Goal: Find contact information: Find contact information

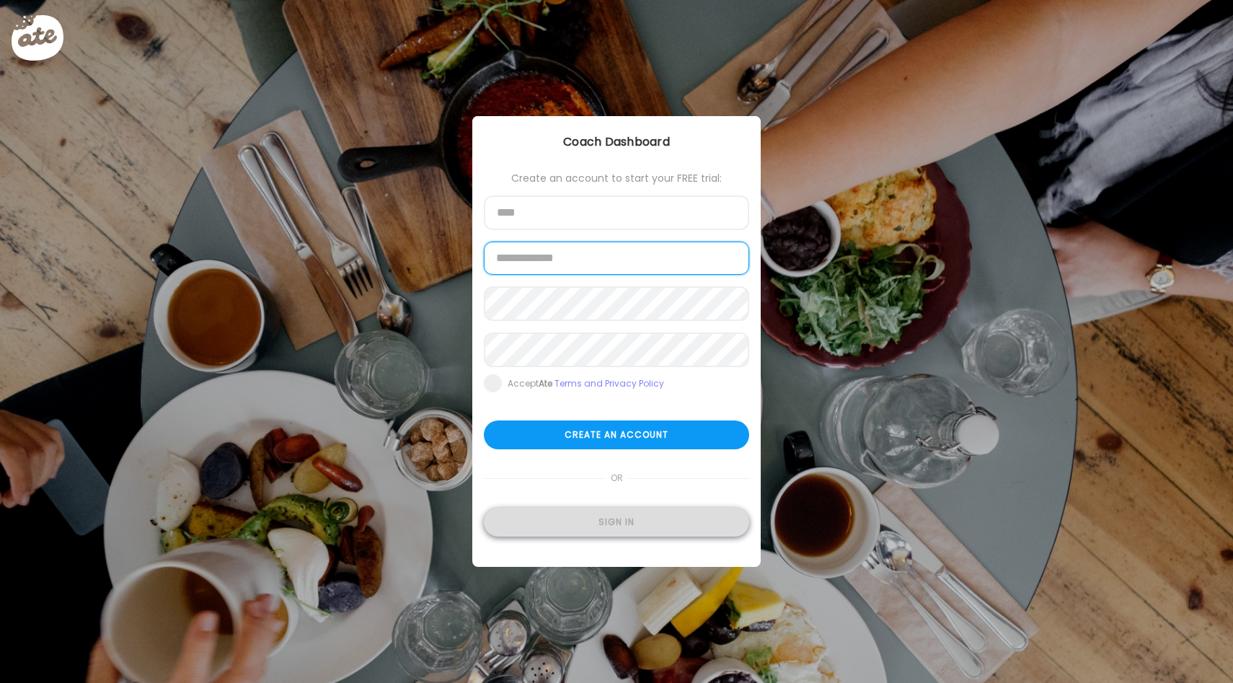
type input "**********"
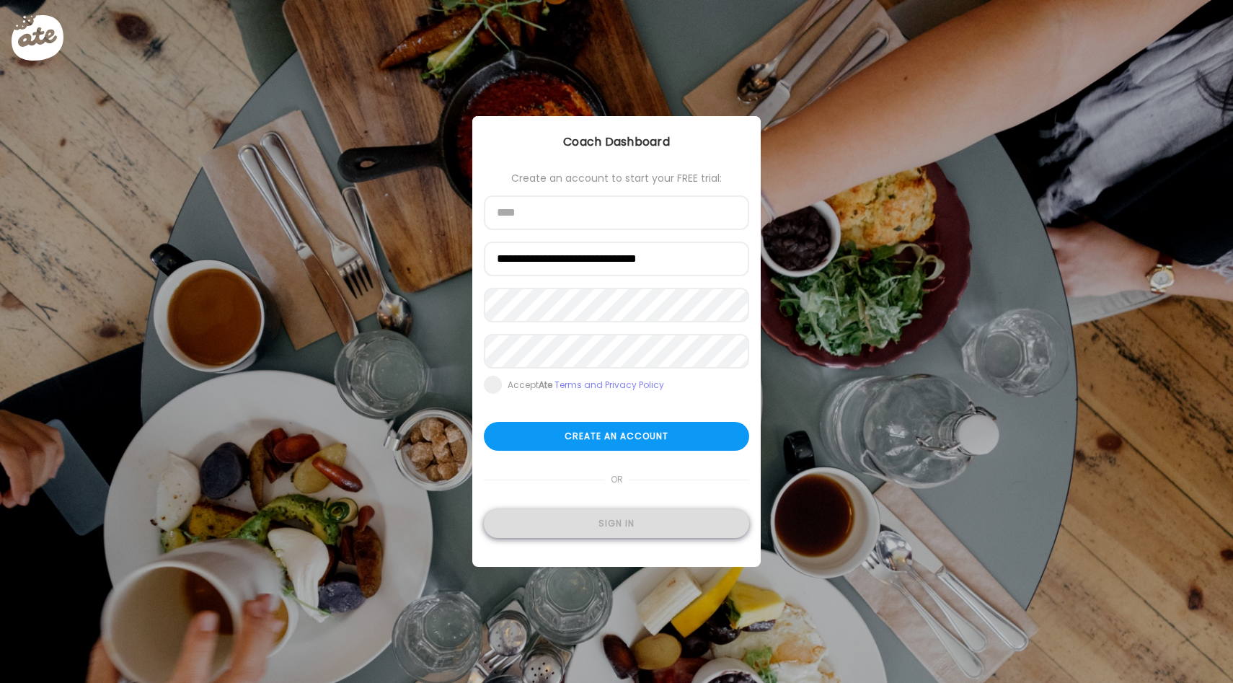
type input "**********"
click at [605, 525] on div "Sign in" at bounding box center [616, 523] width 265 height 29
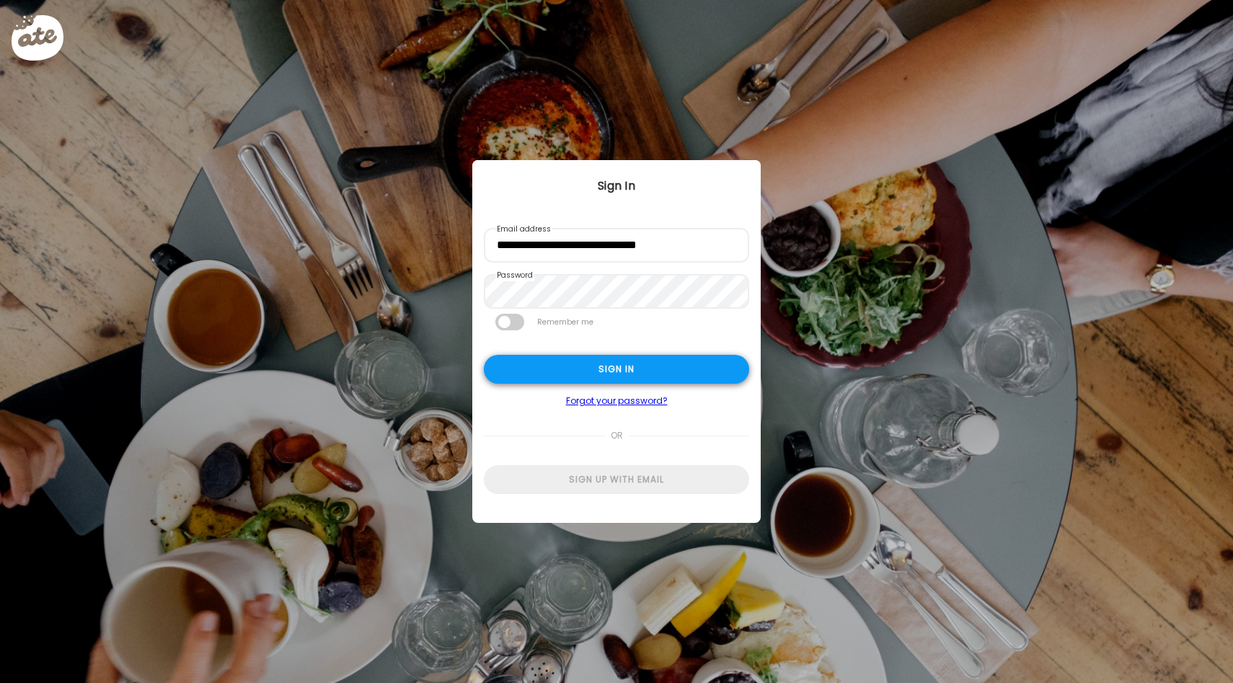
click at [629, 366] on div "Sign in" at bounding box center [616, 369] width 265 height 29
type input "**********"
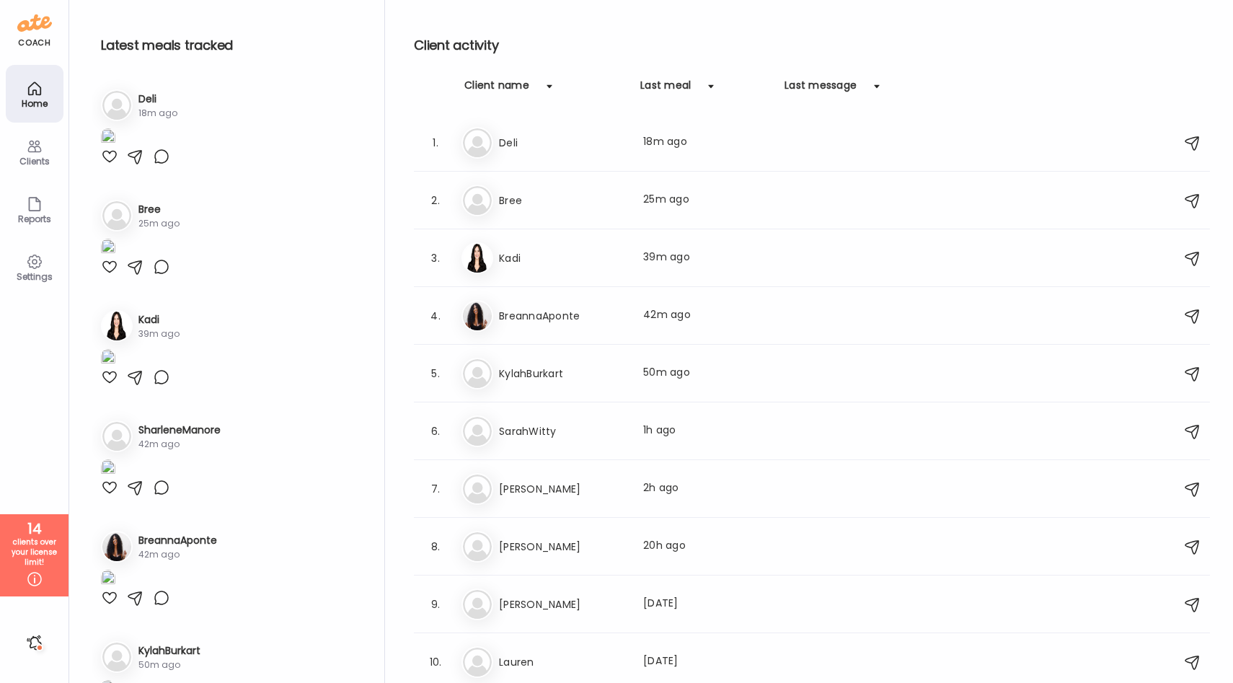
click at [37, 648] on div at bounding box center [34, 642] width 23 height 23
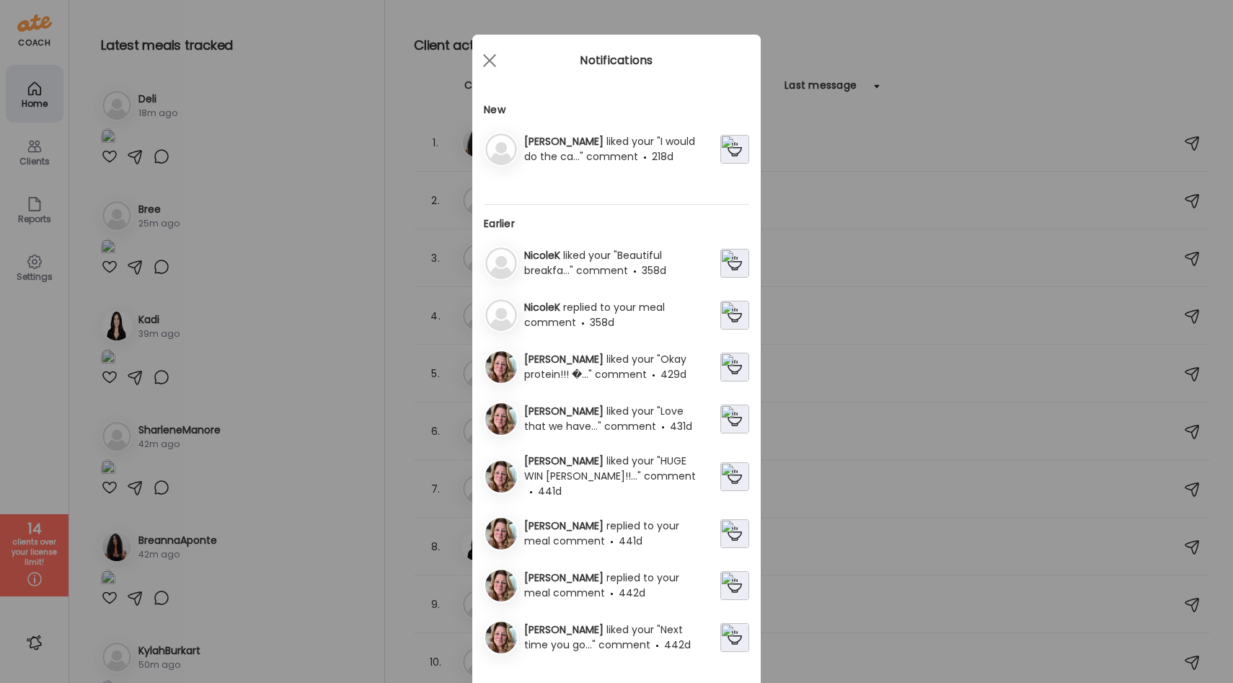
click at [30, 583] on div "Ate Coach Dashboard Wahoo! It’s official Take a moment to set up your Coach Pro…" at bounding box center [616, 341] width 1233 height 683
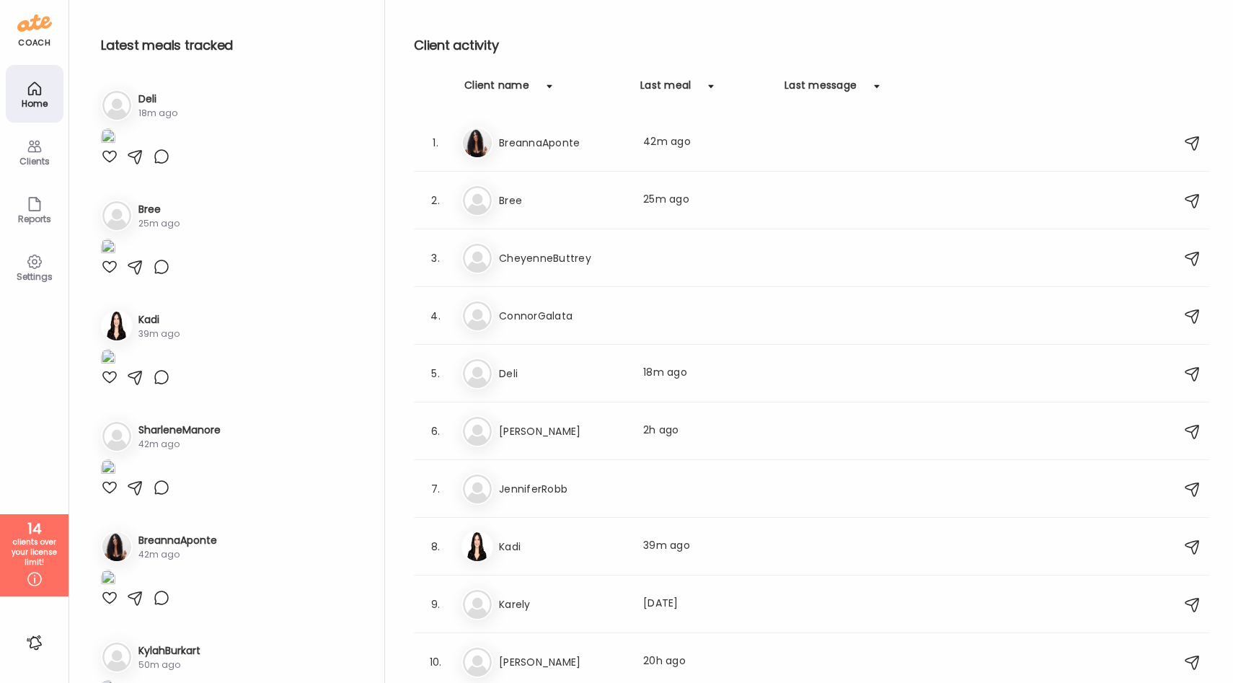
click at [43, 539] on div "clients over your license limit!" at bounding box center [34, 552] width 58 height 30
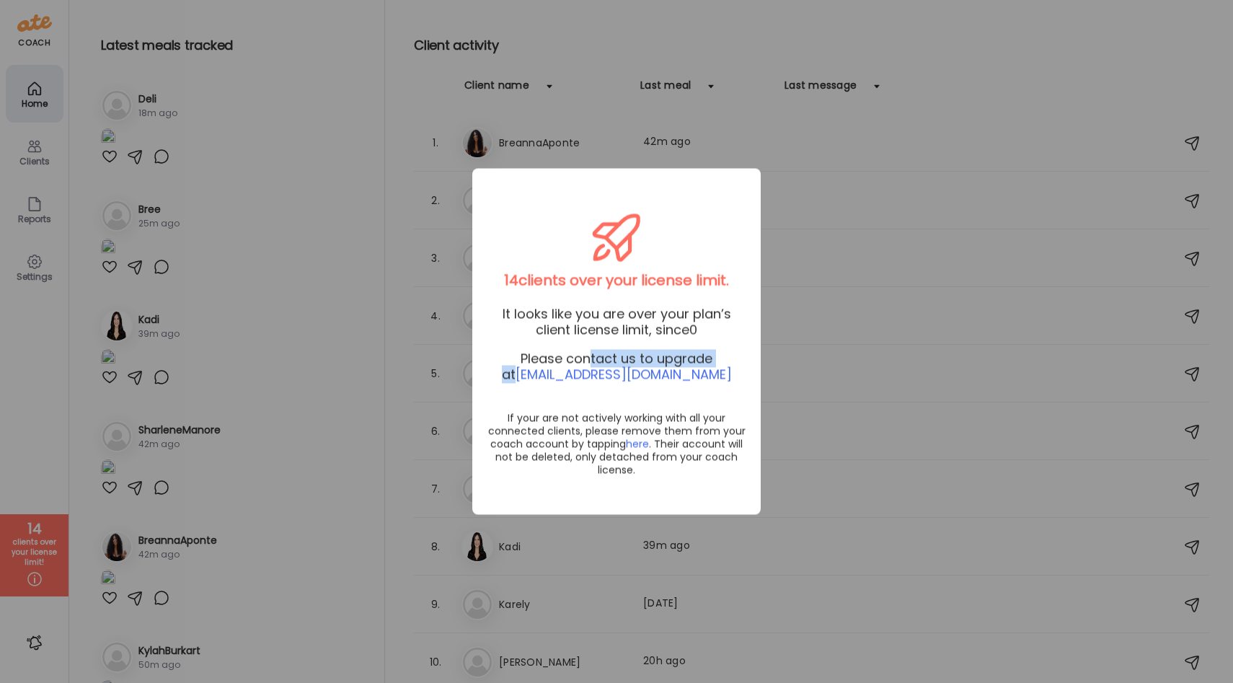
drag, startPoint x: 582, startPoint y: 361, endPoint x: 736, endPoint y: 363, distance: 154.3
click at [736, 363] on div "Please contact us to upgrade at [EMAIL_ADDRESS][DOMAIN_NAME]" at bounding box center [616, 367] width 265 height 32
drag, startPoint x: 691, startPoint y: 376, endPoint x: 535, endPoint y: 372, distance: 155.8
click at [535, 372] on div "Please contact us to upgrade at [EMAIL_ADDRESS][DOMAIN_NAME]" at bounding box center [616, 367] width 265 height 32
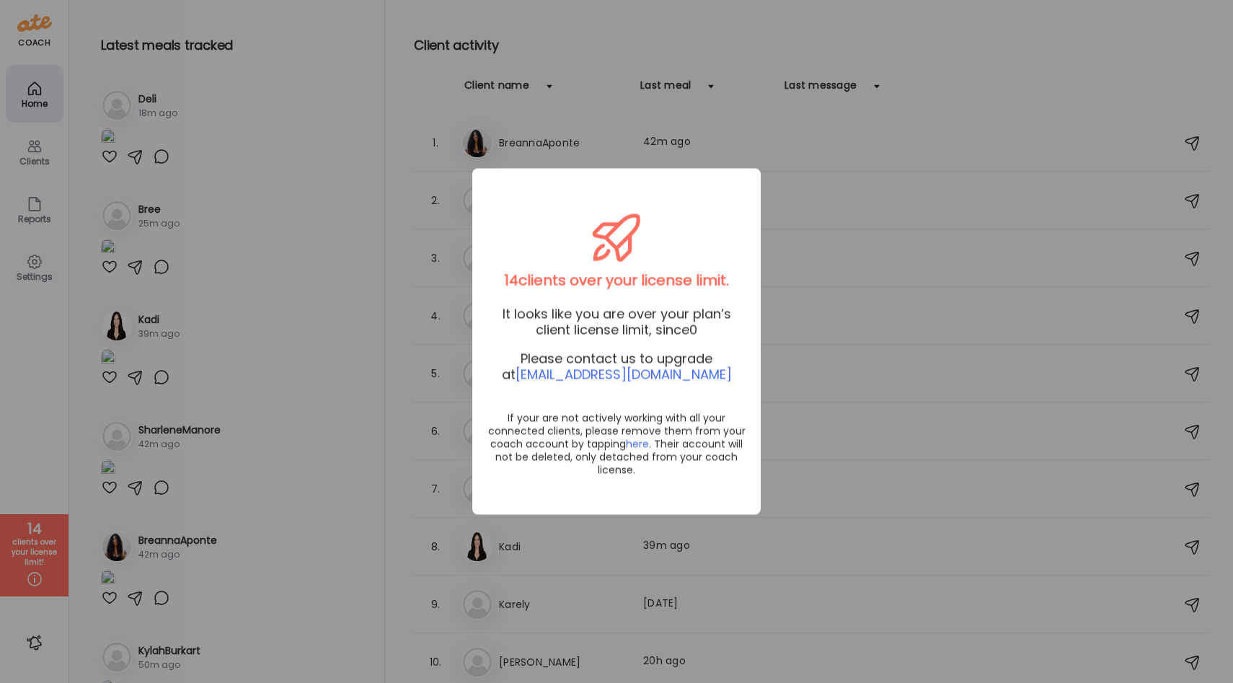
click at [580, 392] on div "14 clients over your license limit. It looks like you are over your plan’s clie…" at bounding box center [616, 342] width 288 height 346
drag, startPoint x: 715, startPoint y: 372, endPoint x: 536, endPoint y: 372, distance: 179.6
click at [535, 372] on div "Please contact us to upgrade at [EMAIL_ADDRESS][DOMAIN_NAME]" at bounding box center [616, 367] width 265 height 32
copy span "[EMAIL_ADDRESS][DOMAIN_NAME]"
click at [876, 55] on div "Ate Coach Dashboard Wahoo! It’s official Take a moment to set up your Coach Pro…" at bounding box center [616, 341] width 1233 height 683
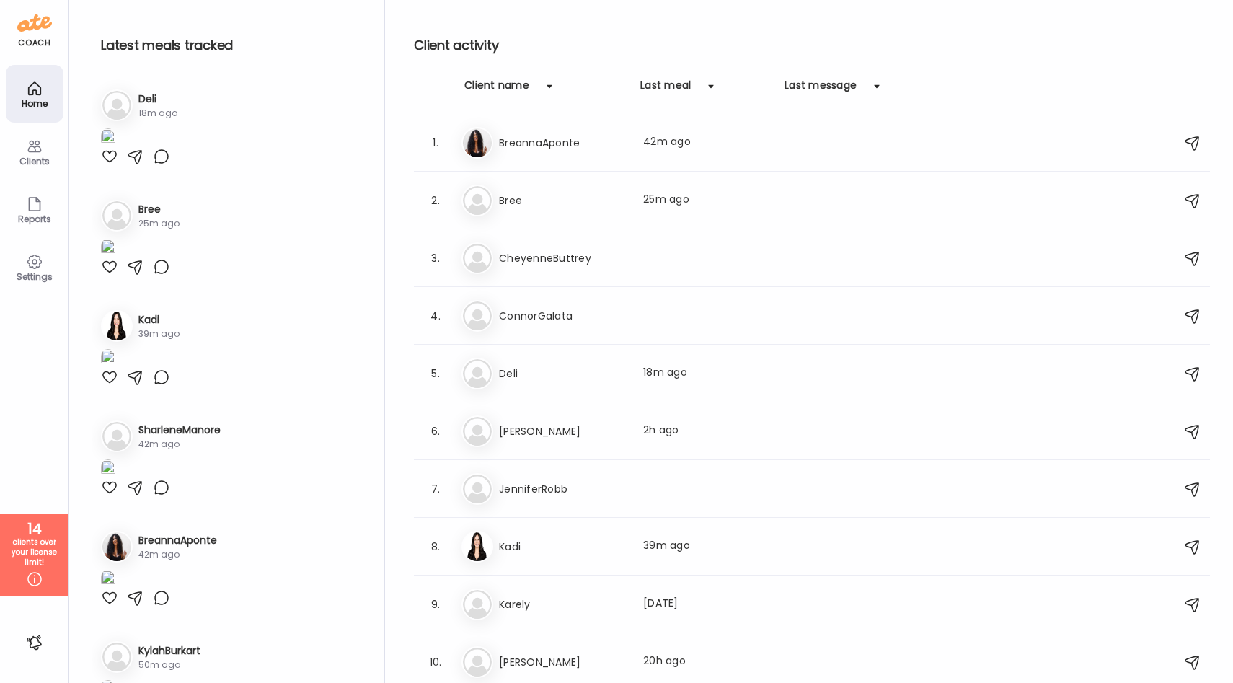
click at [34, 102] on div "Home" at bounding box center [35, 103] width 52 height 9
click at [34, 45] on div "coach" at bounding box center [34, 43] width 32 height 12
click at [34, 30] on img at bounding box center [34, 23] width 35 height 23
click at [32, 264] on icon at bounding box center [34, 261] width 17 height 17
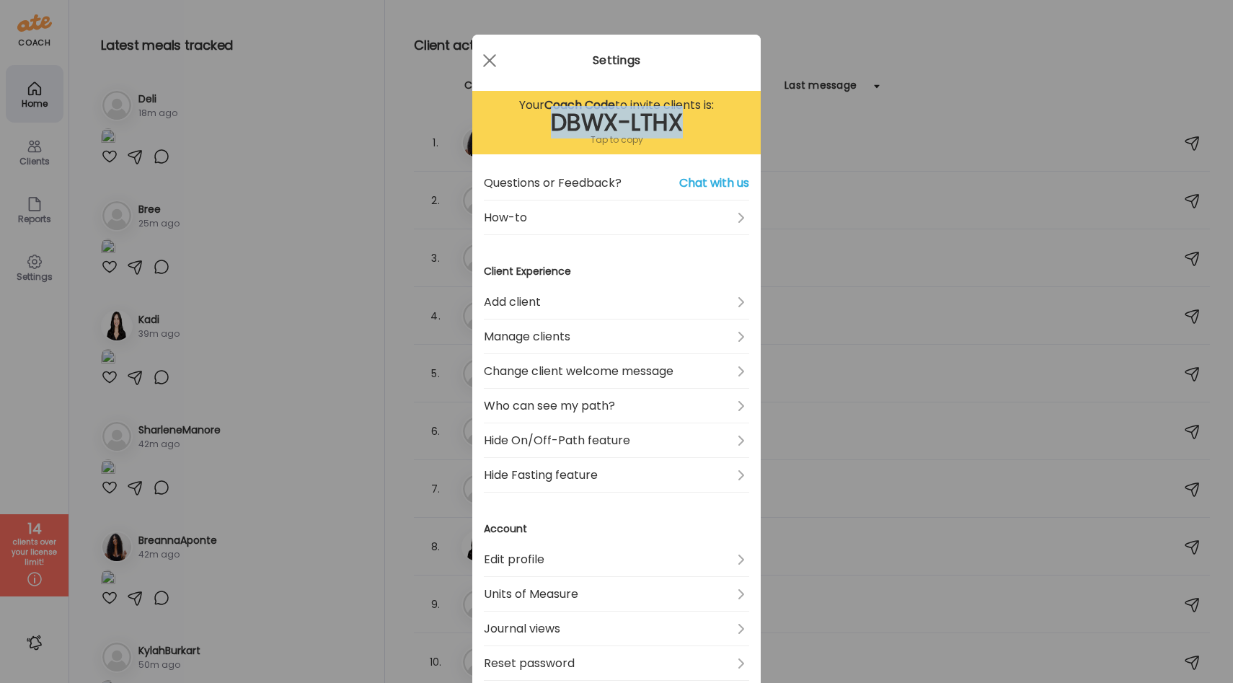
drag, startPoint x: 687, startPoint y: 122, endPoint x: 542, endPoint y: 121, distance: 144.9
click at [542, 121] on div "DBWX-LTHX" at bounding box center [616, 122] width 265 height 17
copy div "DBWX-LTHX"
click at [492, 63] on span at bounding box center [489, 60] width 13 height 13
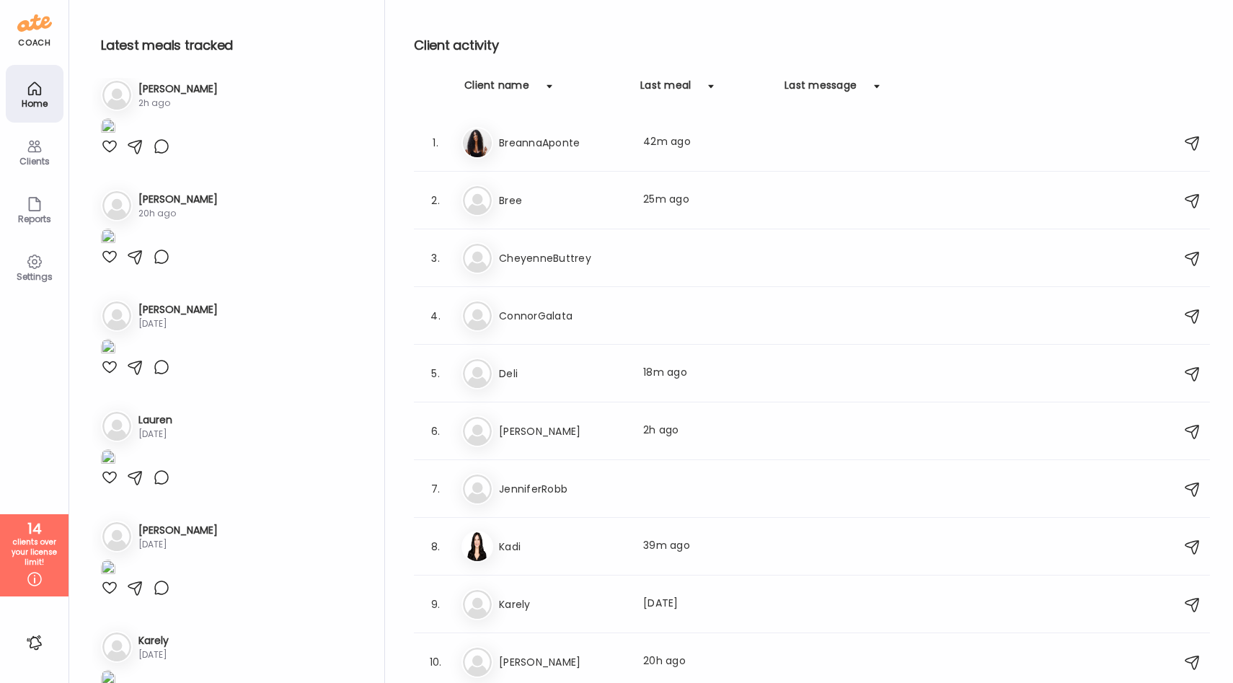
scroll to position [926, 0]
